Goal: Task Accomplishment & Management: Use online tool/utility

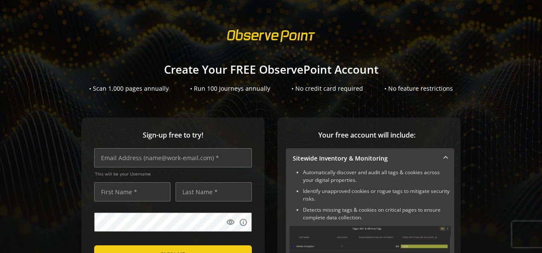
scroll to position [85, 0]
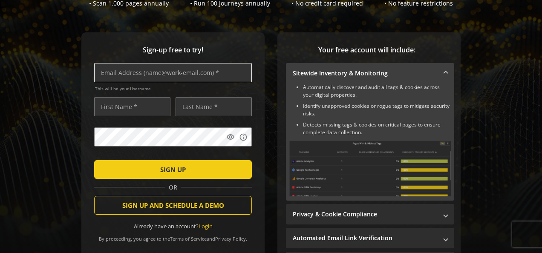
click at [175, 70] on input "text" at bounding box center [173, 72] width 158 height 19
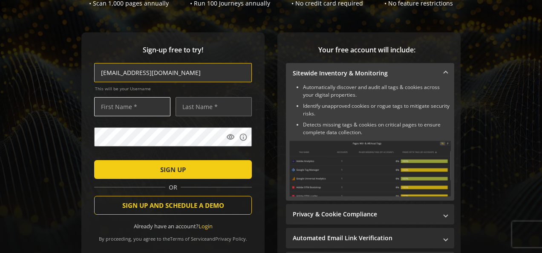
type input "[EMAIL_ADDRESS][DOMAIN_NAME]"
click at [139, 102] on input "text" at bounding box center [132, 106] width 76 height 19
type input "[PERSON_NAME]"
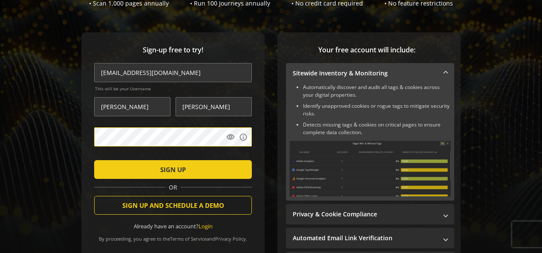
click at [83, 157] on div "Sign-up free to try! [EMAIL_ADDRESS][DOMAIN_NAME] This will be your Username [P…" at bounding box center [172, 148] width 183 height 232
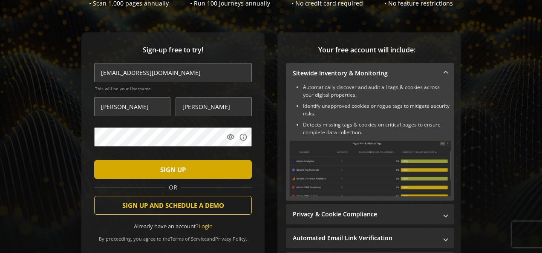
click at [188, 171] on span "submit" at bounding box center [173, 169] width 158 height 20
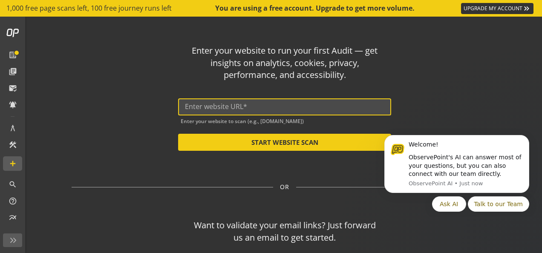
click at [223, 104] on input "text" at bounding box center [285, 107] width 200 height 8
paste input "[URL][DOMAIN_NAME]"
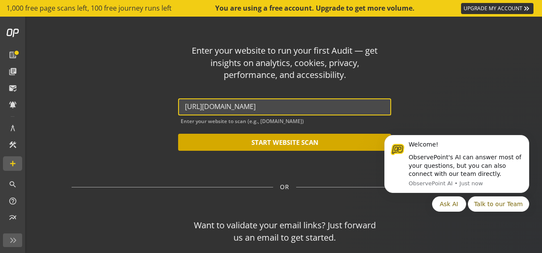
type input "[URL][DOMAIN_NAME]"
click at [228, 144] on button "START WEBSITE SCAN" at bounding box center [284, 142] width 213 height 17
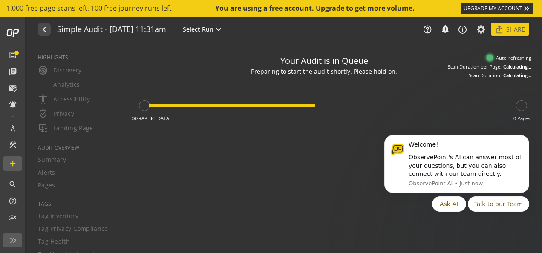
type textarea "Notes can include: -a description of what this audit is validating -changes in …"
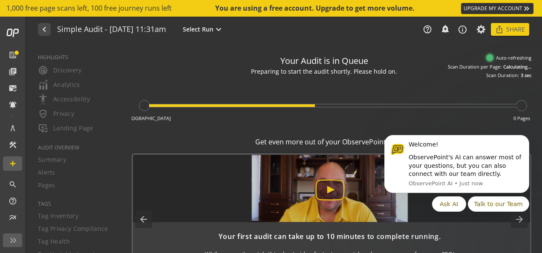
click at [268, 40] on div "navigate_before Simple Audit - [DATE] 11:31am Select Run expand_more help_outli…" at bounding box center [284, 30] width 515 height 26
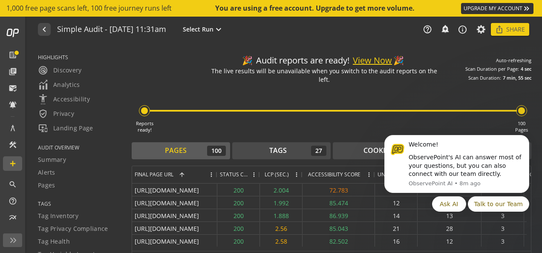
click at [369, 57] on button "View Now" at bounding box center [372, 61] width 39 height 12
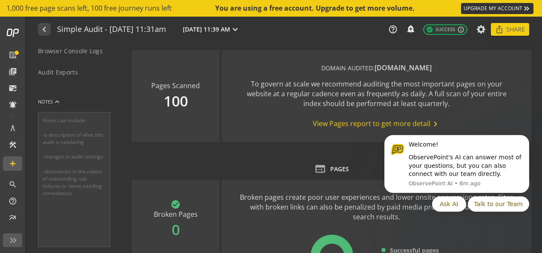
scroll to position [252, 0]
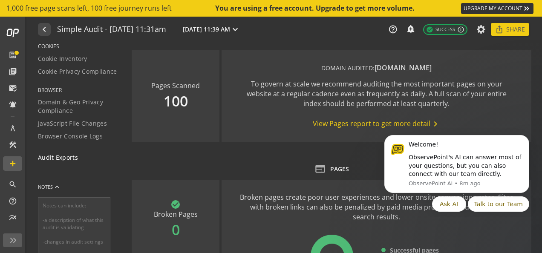
click at [70, 159] on span "Audit Exports" at bounding box center [58, 157] width 40 height 9
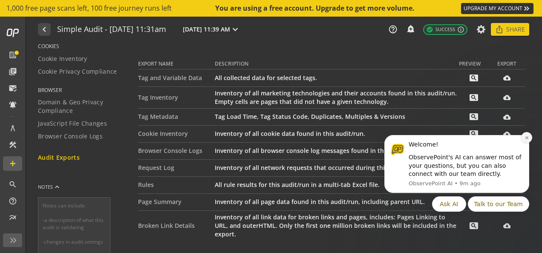
click at [525, 138] on icon "Dismiss notification" at bounding box center [527, 138] width 5 height 5
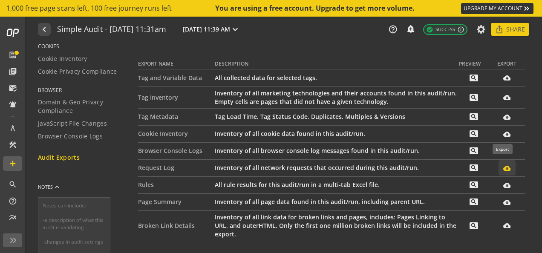
click at [505, 170] on mat-icon "cloud_download_filled" at bounding box center [507, 168] width 7 height 7
